Goal: Information Seeking & Learning: Understand process/instructions

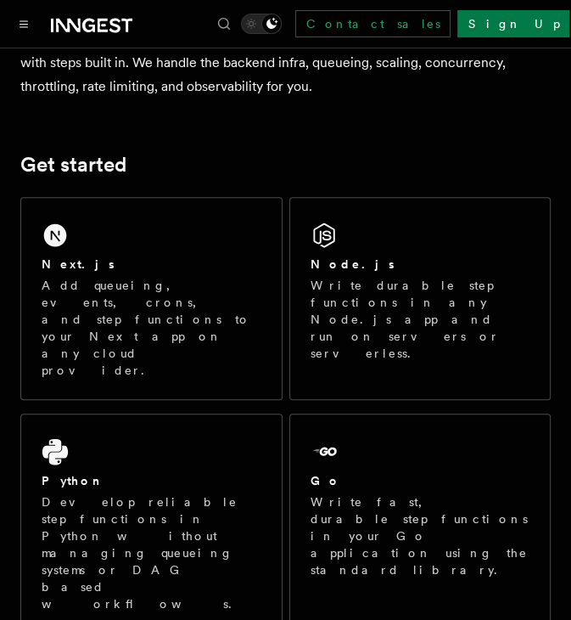
click at [123, 283] on p "Add queueing, events, crons, and step functions to your Next app on any cloud p…" at bounding box center [152, 328] width 220 height 102
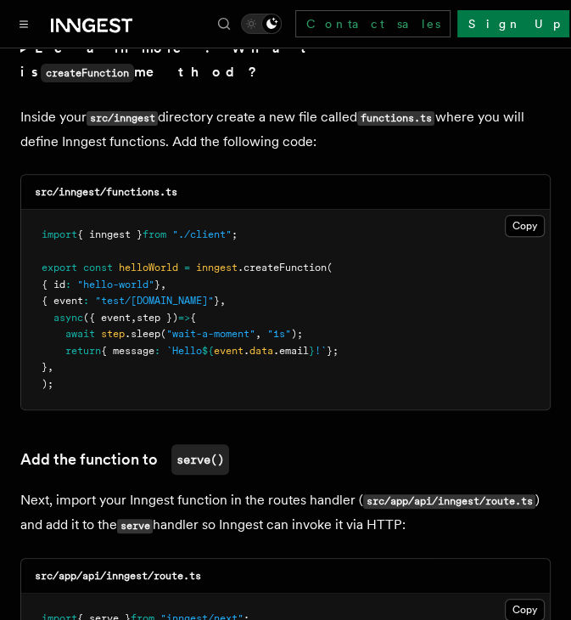
scroll to position [2930, 0]
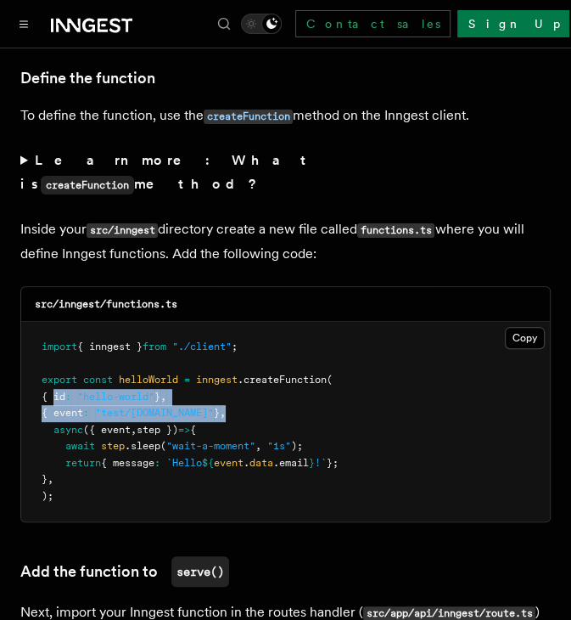
drag, startPoint x: 51, startPoint y: 326, endPoint x: 249, endPoint y: 341, distance: 198.4
click at [249, 341] on pre "import { inngest } from "./client" ; export const helloWorld = inngest .createF…" at bounding box center [285, 422] width 529 height 200
copy code "{ id : "hello-world" } , { event : "test/[DOMAIN_NAME]" } ,"
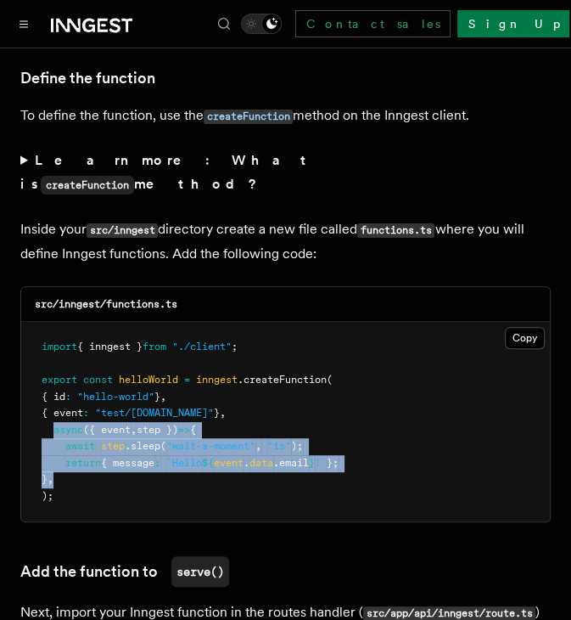
drag, startPoint x: 52, startPoint y: 360, endPoint x: 82, endPoint y: 417, distance: 64.2
click at [82, 417] on pre "import { inngest } from "./client" ; export const helloWorld = inngest .createF…" at bounding box center [285, 422] width 529 height 200
copy code "async ({ event , step }) => { await step .sleep ( "wait-a-moment" , "1s" ); ret…"
